Goal: Information Seeking & Learning: Find specific page/section

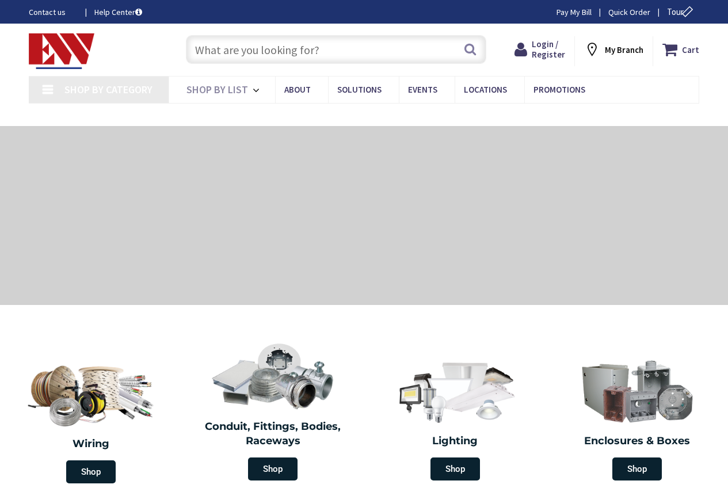
click at [225, 37] on input "text" at bounding box center [336, 49] width 301 height 29
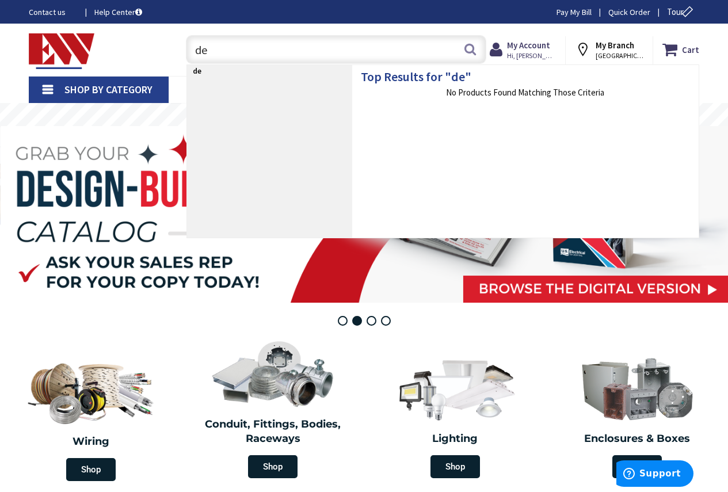
type input "d"
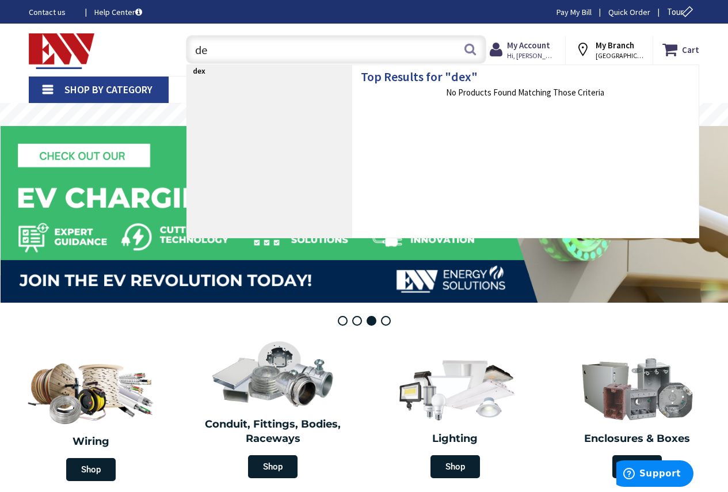
type input "d"
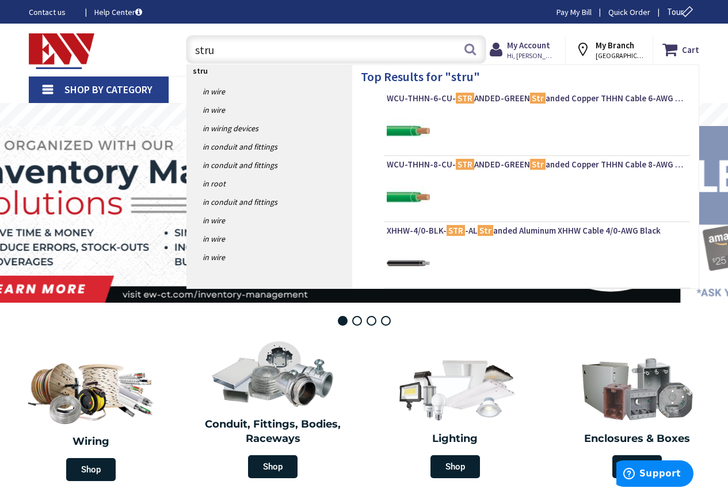
type input "strut"
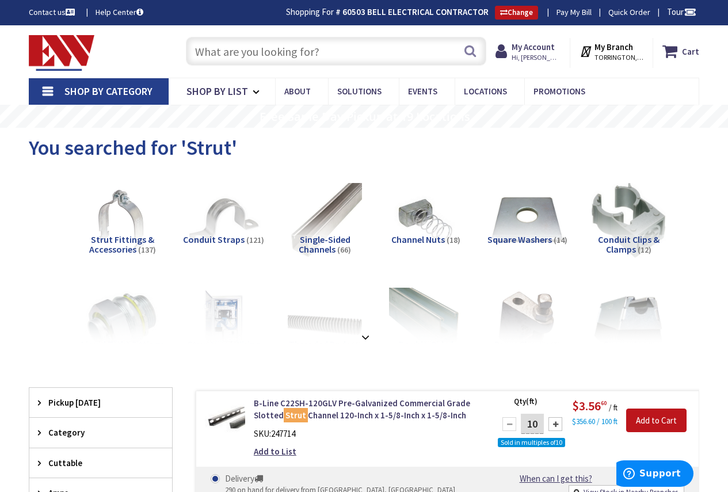
click at [221, 48] on input "text" at bounding box center [336, 51] width 301 height 29
paste input "dexion"
type input "dexion"
click at [472, 50] on button "Search" at bounding box center [470, 51] width 15 height 26
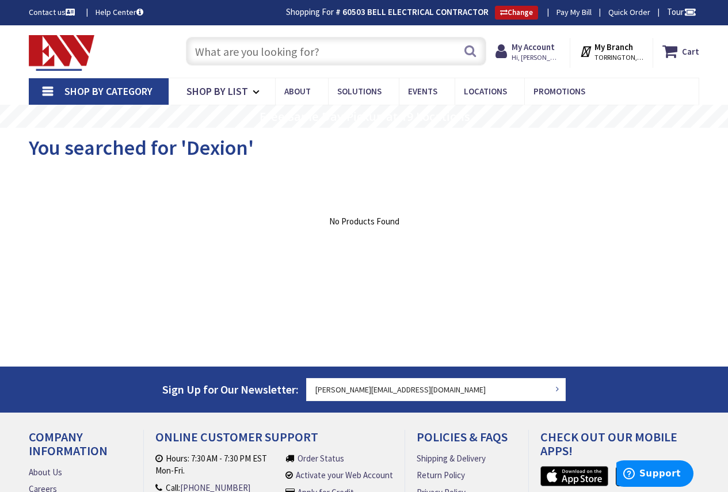
click at [225, 50] on input "text" at bounding box center [336, 51] width 301 height 29
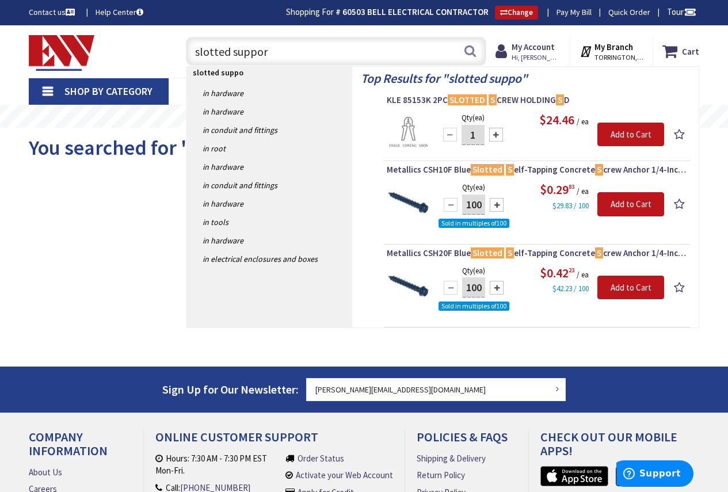
type input "slotted support"
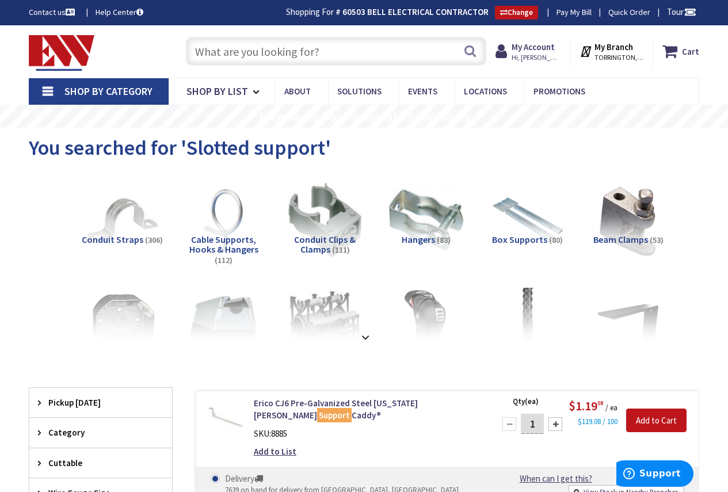
click at [254, 54] on input "text" at bounding box center [336, 51] width 301 height 29
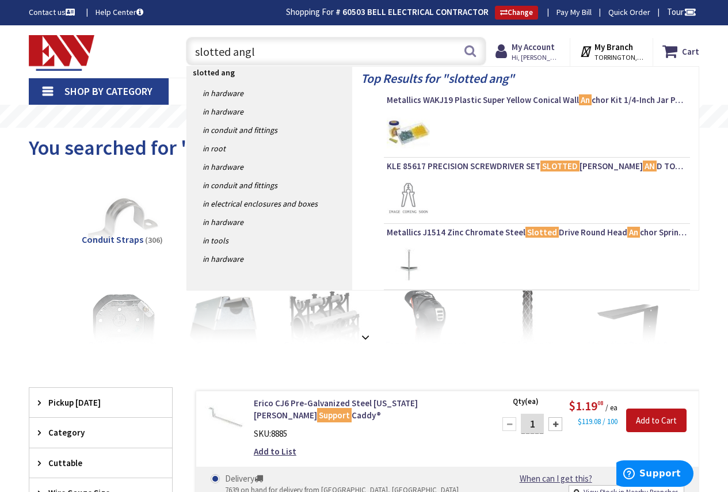
type input "slotted angle"
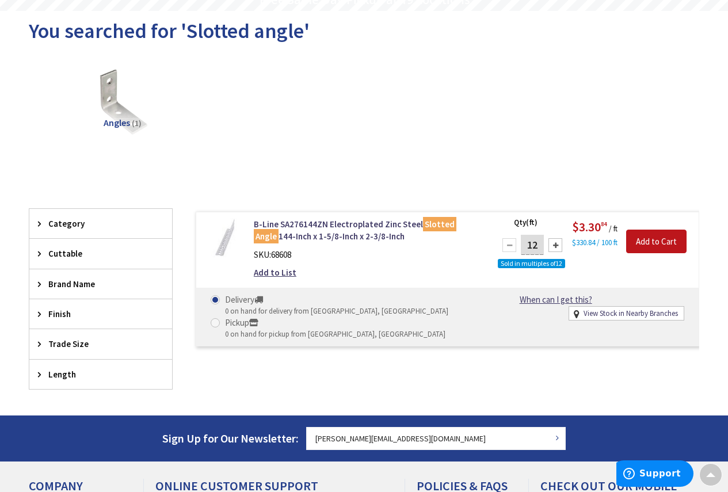
scroll to position [117, 0]
click at [335, 225] on link "B-Line SA276144ZN Electroplated Zinc Steel Slotted Angle 144-Inch x 1-5/8-Inch …" at bounding box center [367, 230] width 227 height 25
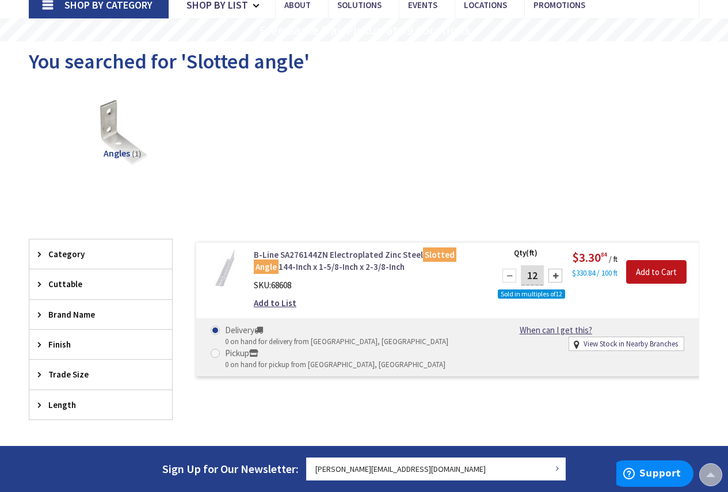
scroll to position [59, 0]
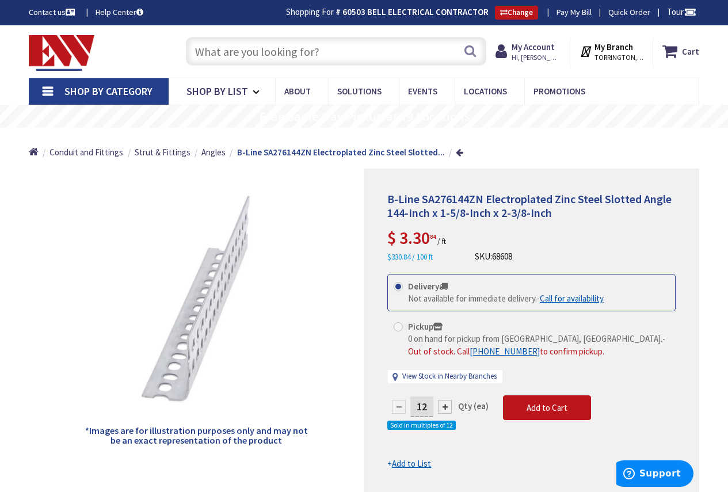
click at [231, 52] on input "text" at bounding box center [336, 51] width 301 height 29
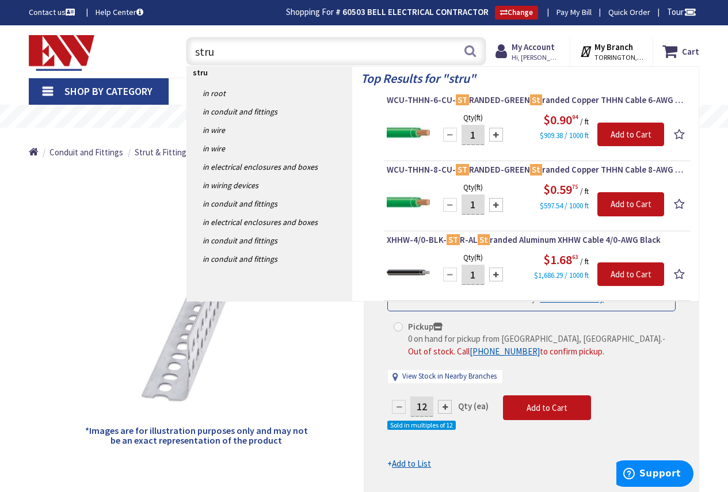
type input "strut"
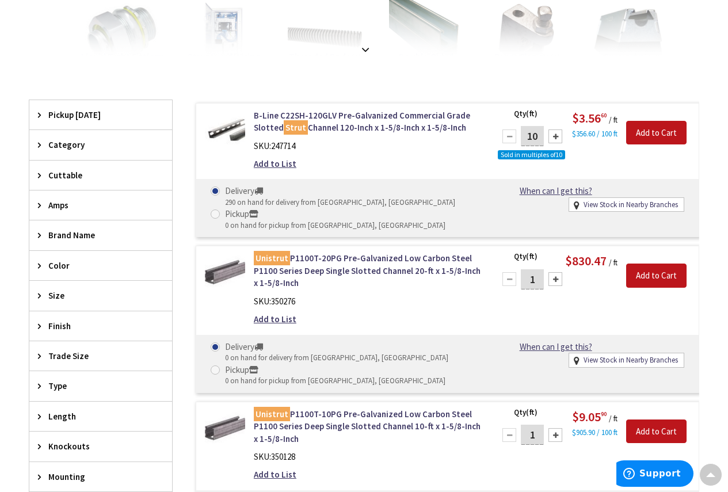
scroll to position [345, 0]
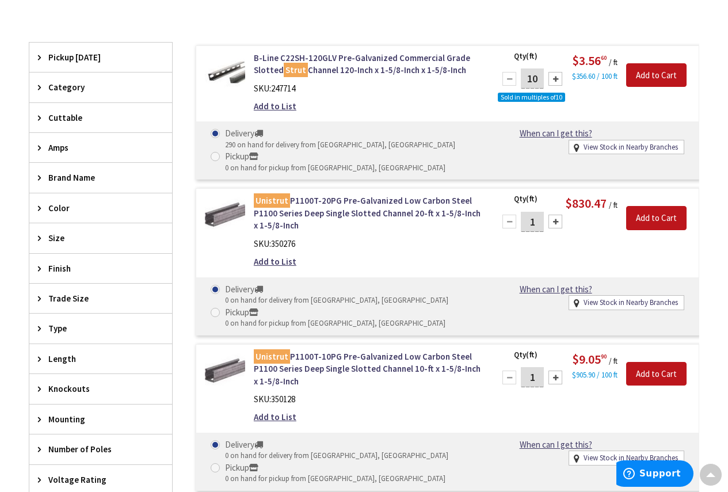
click at [43, 355] on icon at bounding box center [42, 359] width 9 height 9
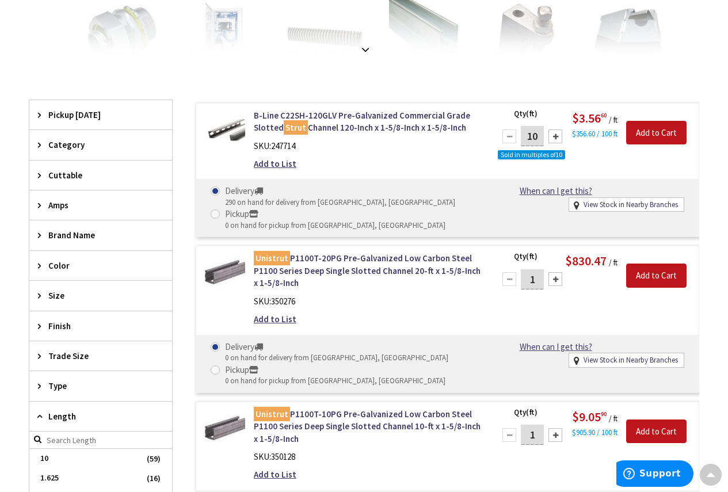
scroll to position [0, 0]
